Goal: Download file/media

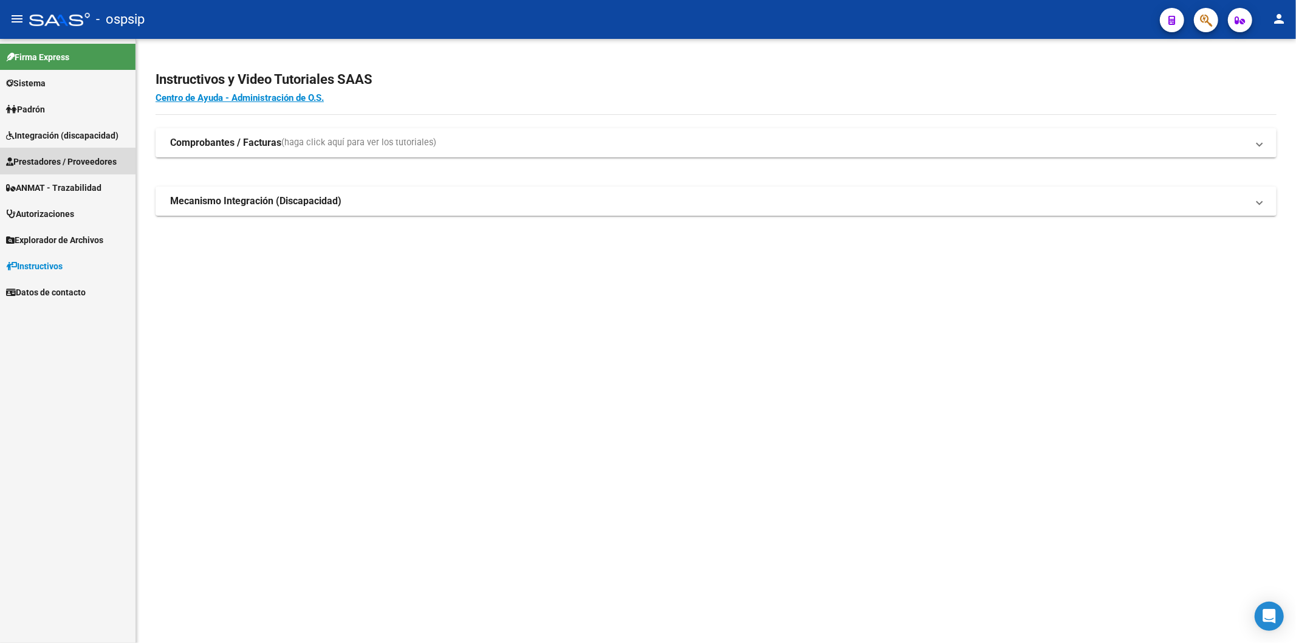
click at [47, 160] on span "Prestadores / Proveedores" at bounding box center [61, 161] width 111 height 13
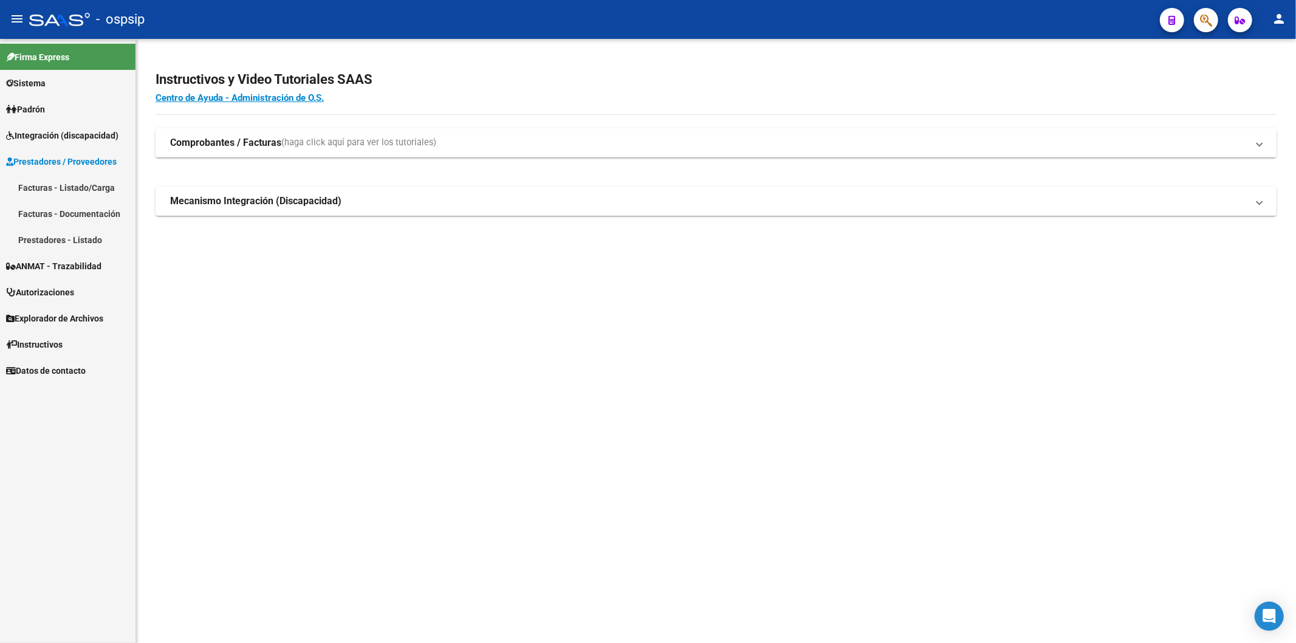
click at [57, 187] on link "Facturas - Listado/Carga" at bounding box center [68, 187] width 136 height 26
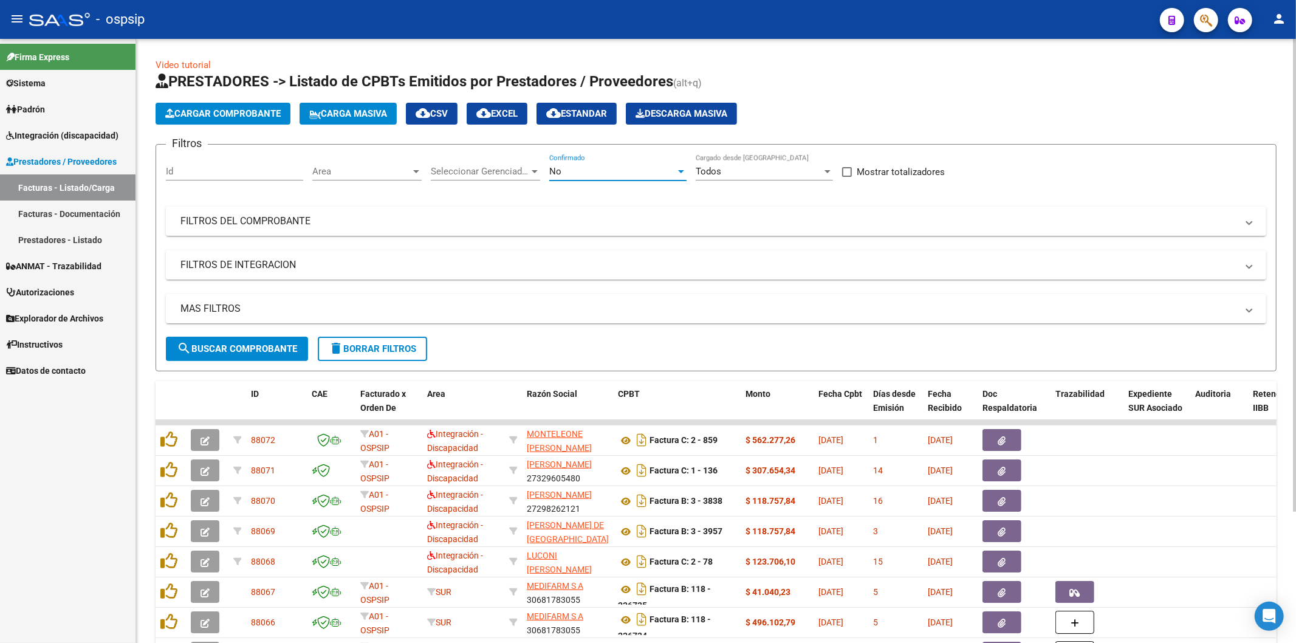
click at [672, 167] on div "No" at bounding box center [612, 171] width 126 height 11
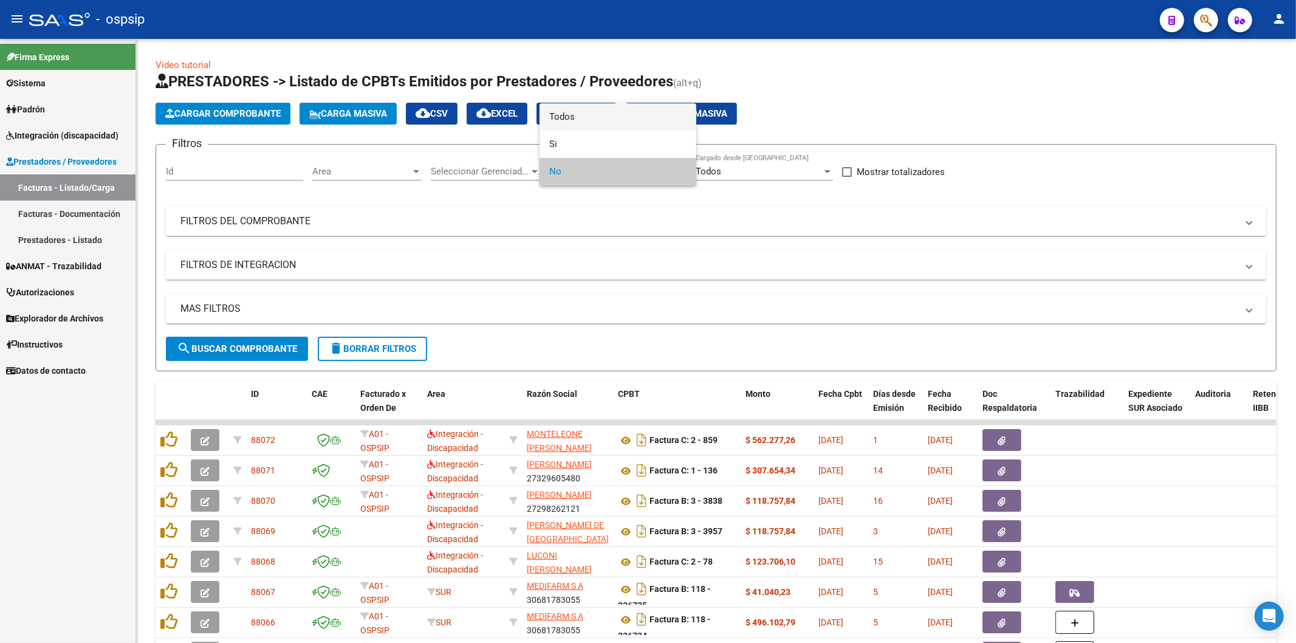
click at [606, 114] on span "Todos" at bounding box center [617, 116] width 137 height 27
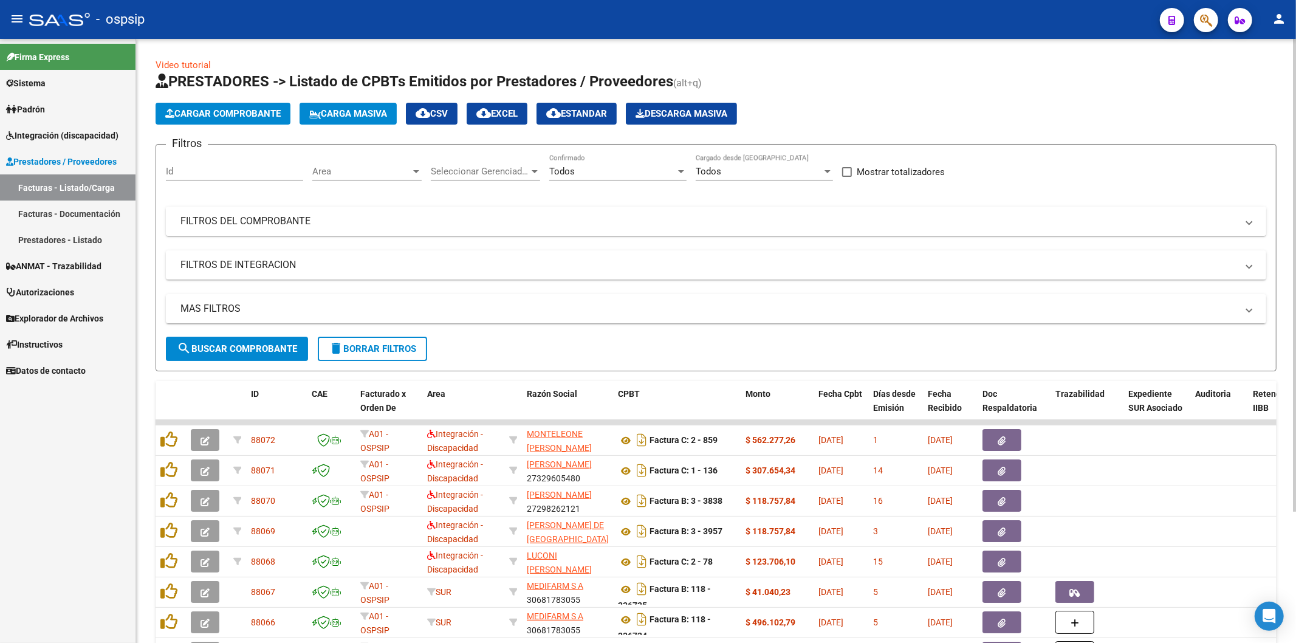
click at [1104, 228] on mat-panel-title "FILTROS DEL COMPROBANTE" at bounding box center [708, 220] width 1057 height 13
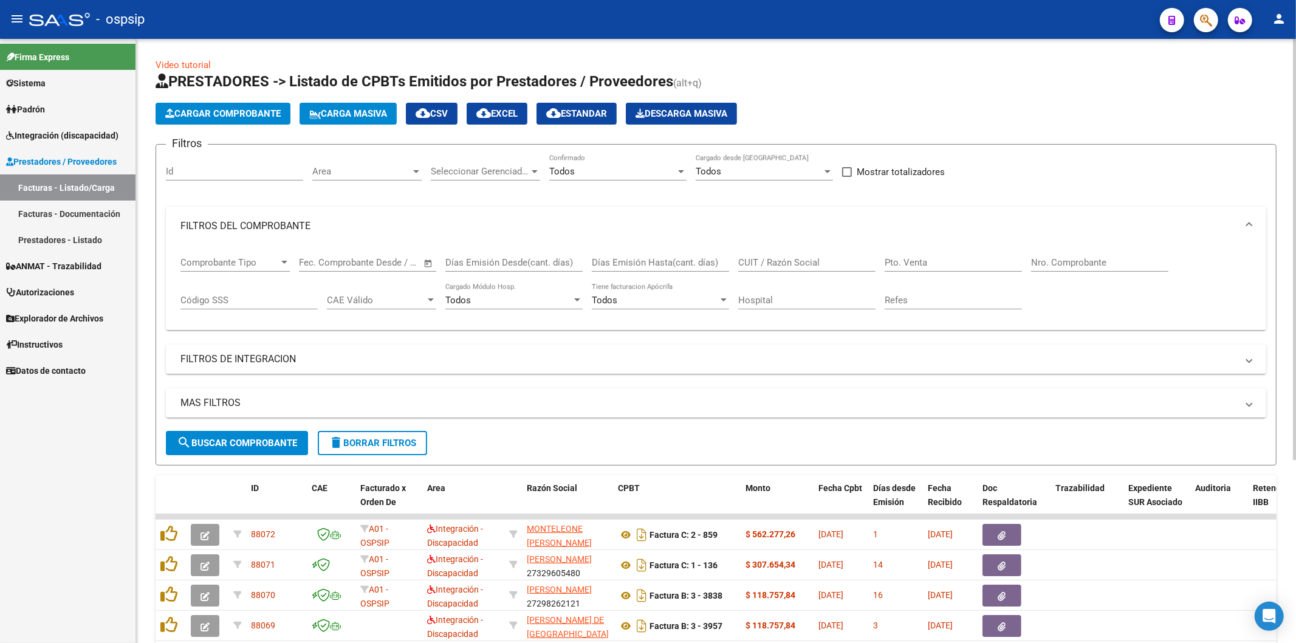
click at [1073, 257] on input "Nro. Comprobante" at bounding box center [1099, 262] width 137 height 11
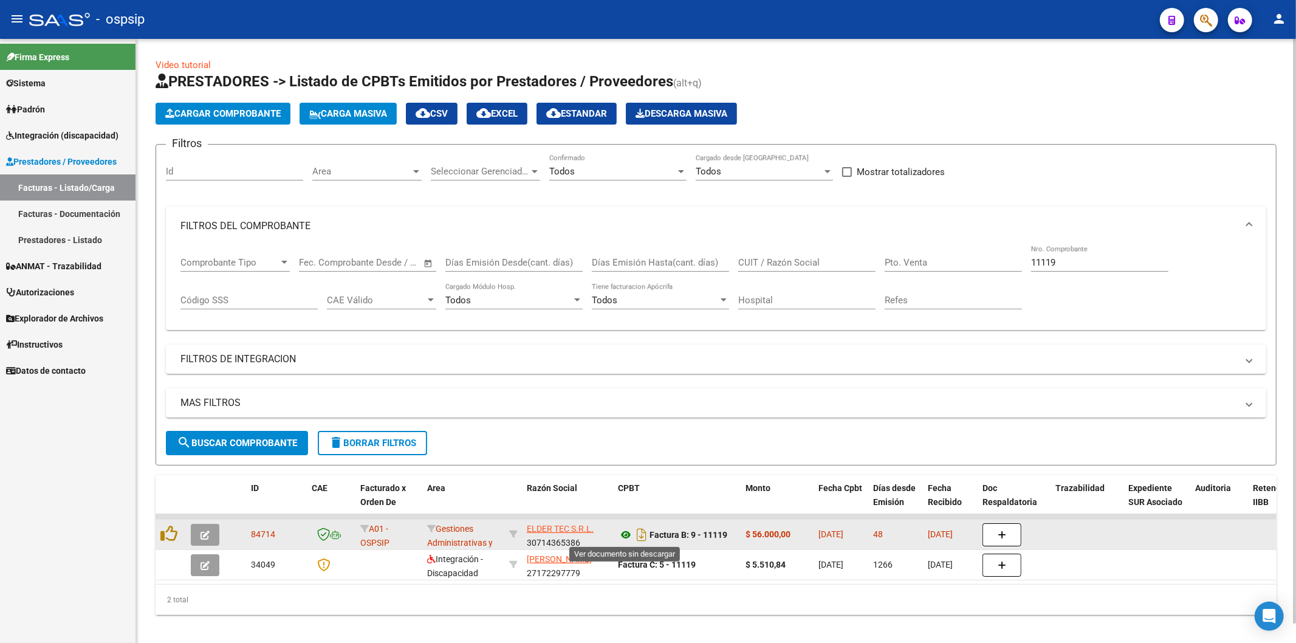
click at [626, 535] on icon at bounding box center [626, 534] width 16 height 15
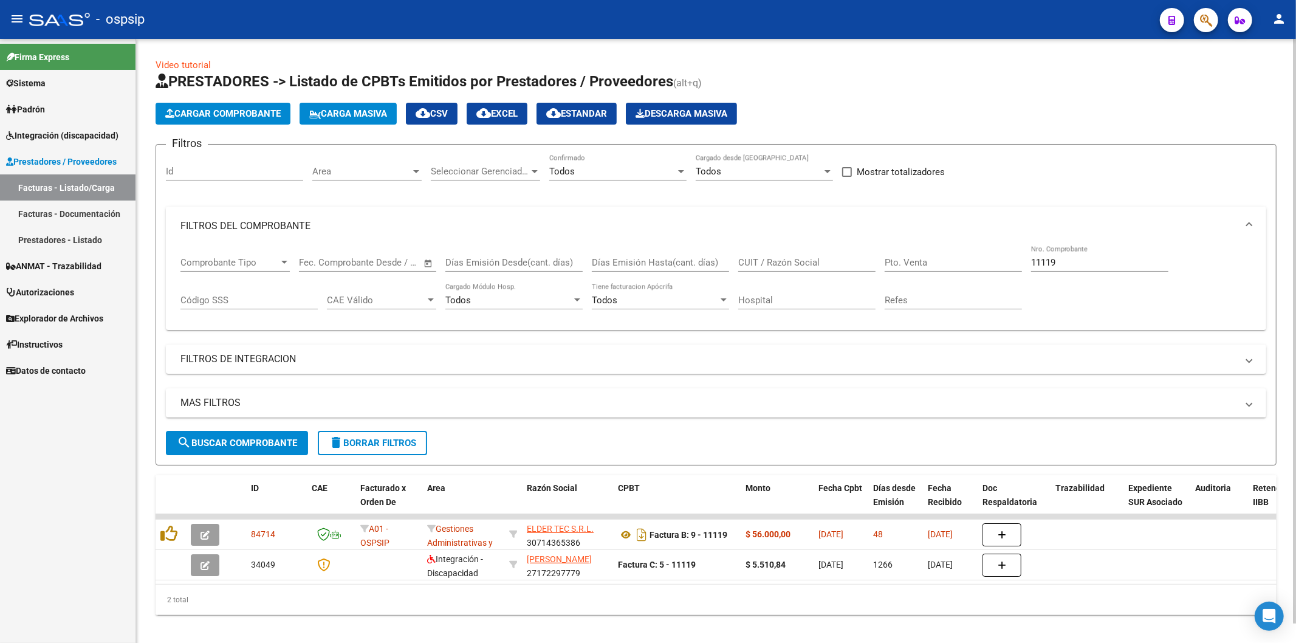
click at [1093, 259] on input "11119" at bounding box center [1099, 262] width 137 height 11
type input "1"
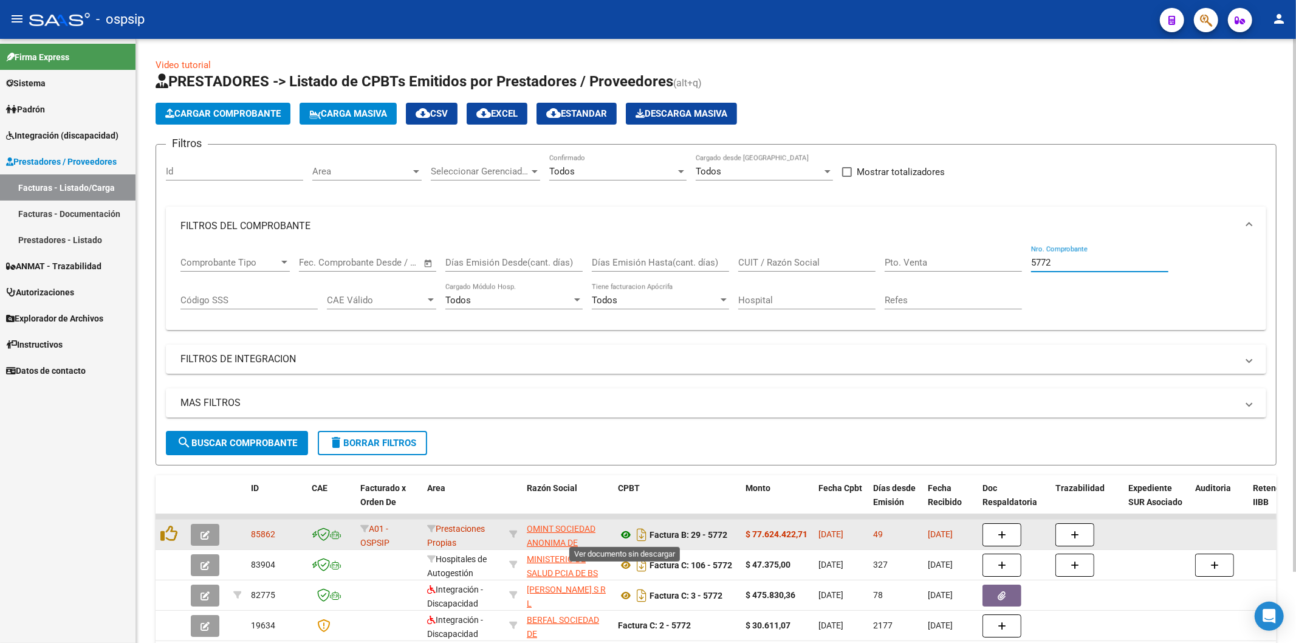
type input "5772"
click at [627, 534] on icon at bounding box center [626, 534] width 16 height 15
